Goal: Transaction & Acquisition: Subscribe to service/newsletter

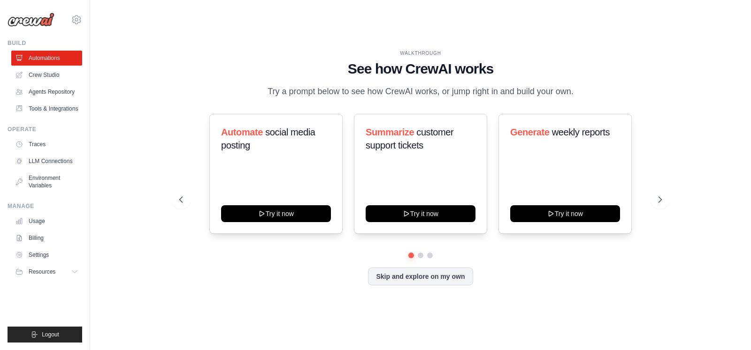
drag, startPoint x: 736, startPoint y: 72, endPoint x: 695, endPoint y: 15, distance: 70.7
click at [735, 72] on div "WALKTHROUGH See how [PERSON_NAME] works Try a prompt below to see how [PERSON_N…" at bounding box center [420, 175] width 661 height 332
click at [38, 242] on link "Billing" at bounding box center [47, 238] width 71 height 15
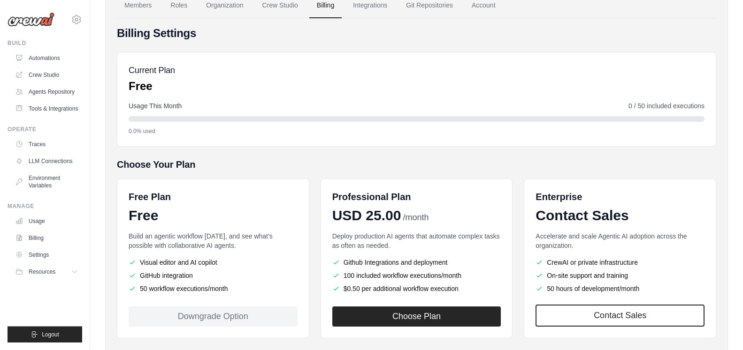
scroll to position [105, 0]
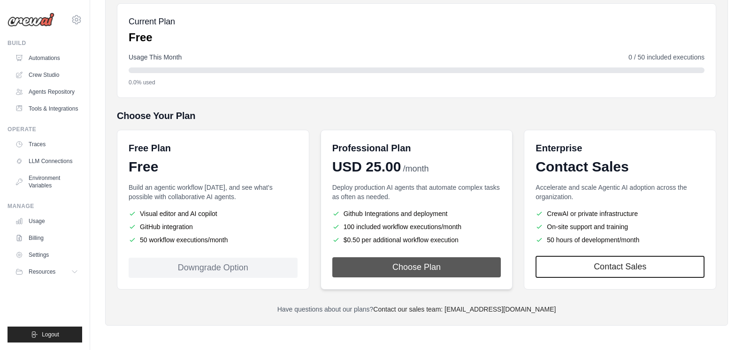
click at [388, 266] on button "Choose Plan" at bounding box center [416, 268] width 169 height 20
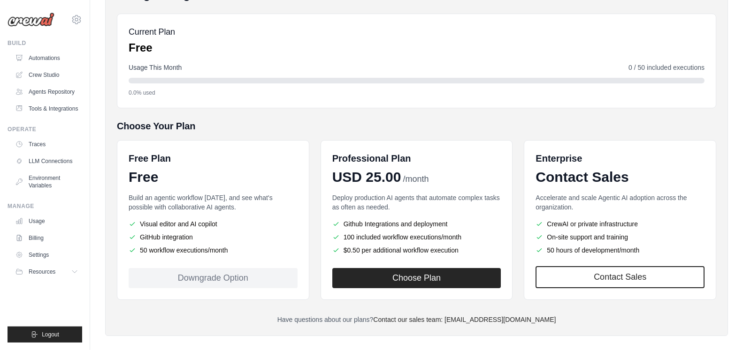
scroll to position [96, 0]
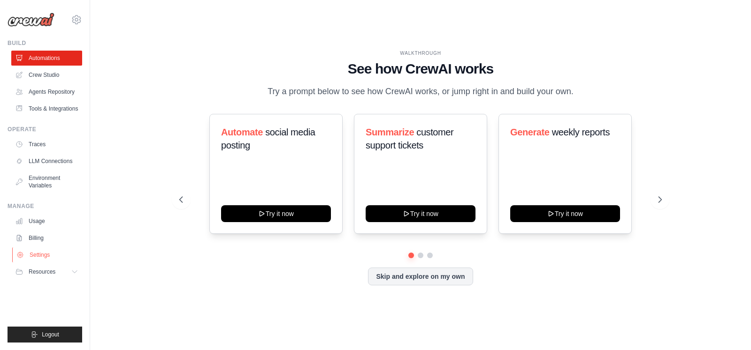
click at [40, 260] on link "Settings" at bounding box center [47, 255] width 71 height 15
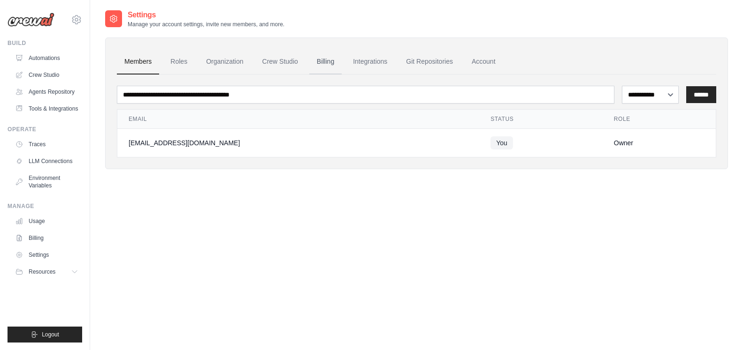
click at [326, 56] on link "Billing" at bounding box center [325, 61] width 32 height 25
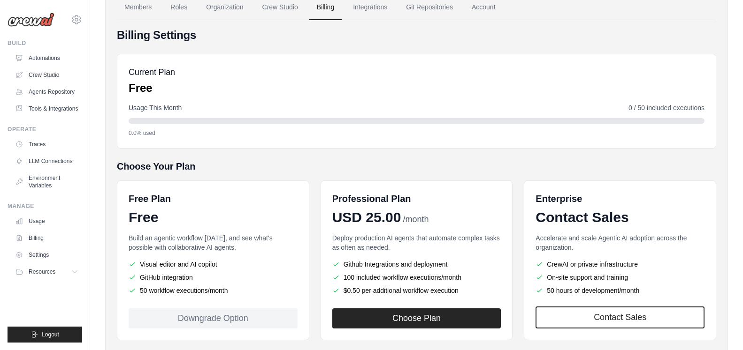
scroll to position [105, 0]
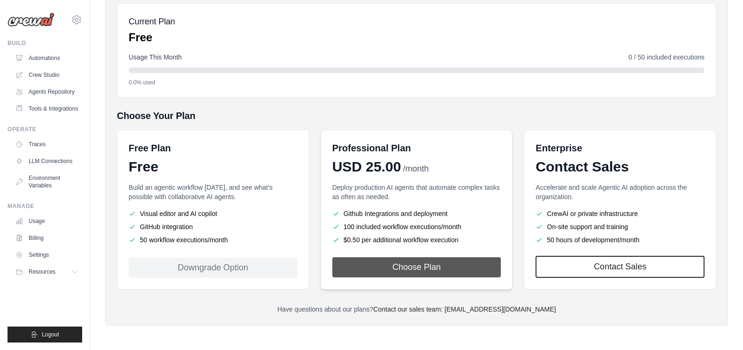
click at [375, 262] on button "Choose Plan" at bounding box center [416, 268] width 169 height 20
